Goal: Task Accomplishment & Management: Complete application form

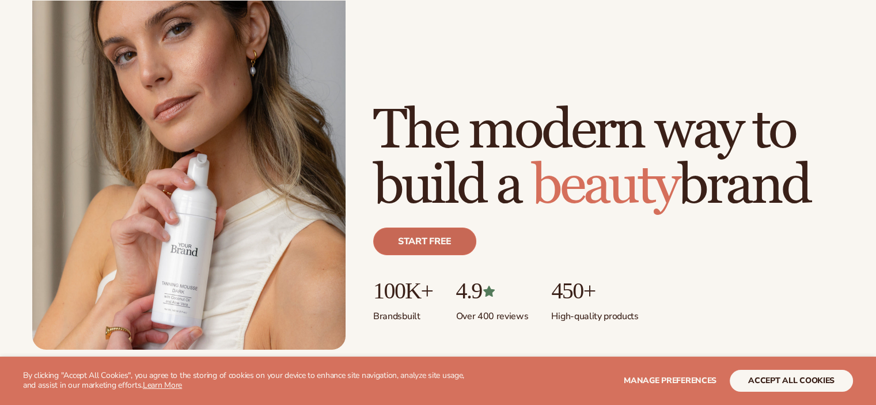
scroll to position [115, 0]
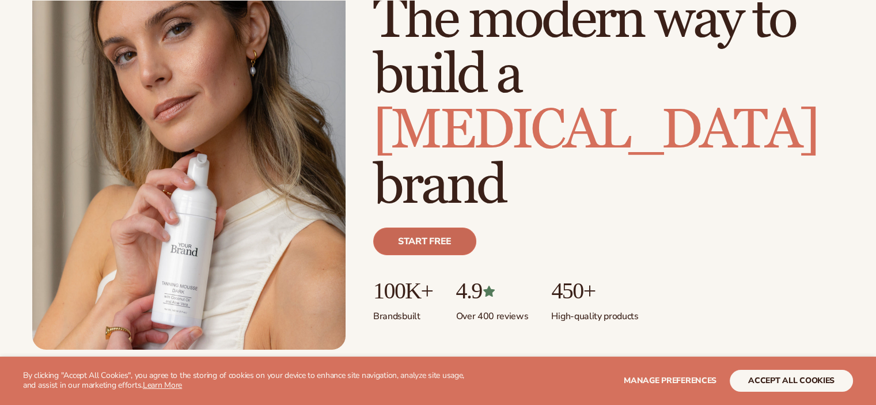
click at [447, 245] on link "Start free" at bounding box center [424, 242] width 103 height 28
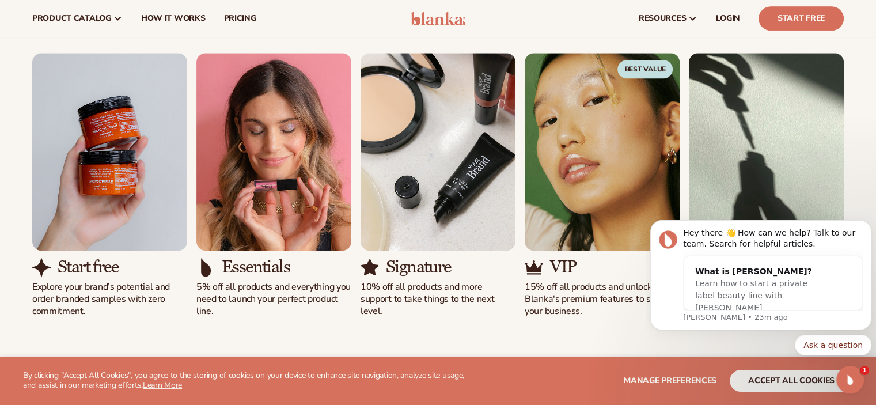
scroll to position [1037, 0]
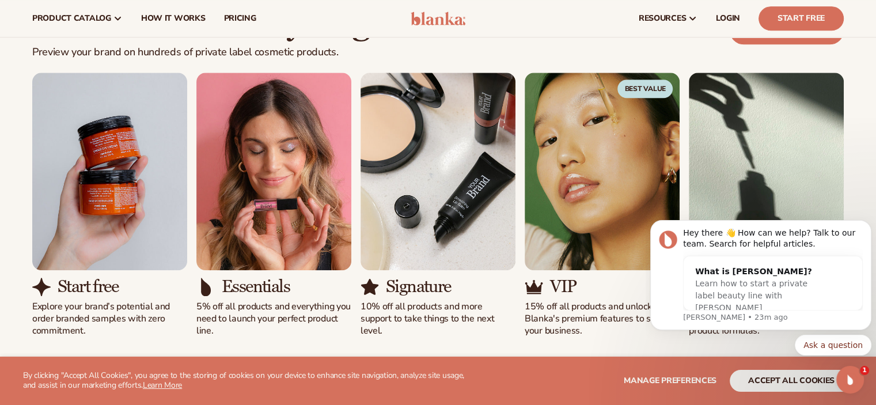
click at [650, 342] on div "Solutions for every stage Preview your brand on hundreds of private label cosme…" at bounding box center [438, 170] width 876 height 426
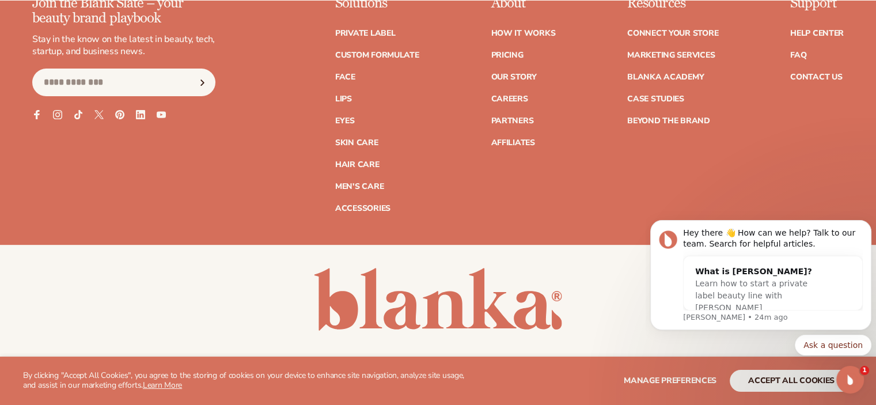
scroll to position [4785, 0]
